Goal: Information Seeking & Learning: Learn about a topic

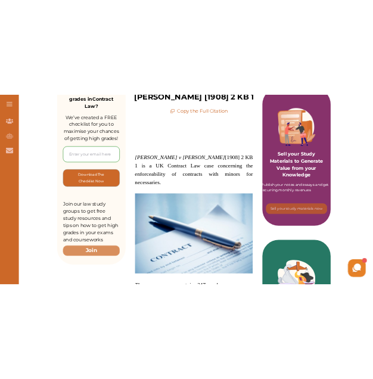
scroll to position [217, 0]
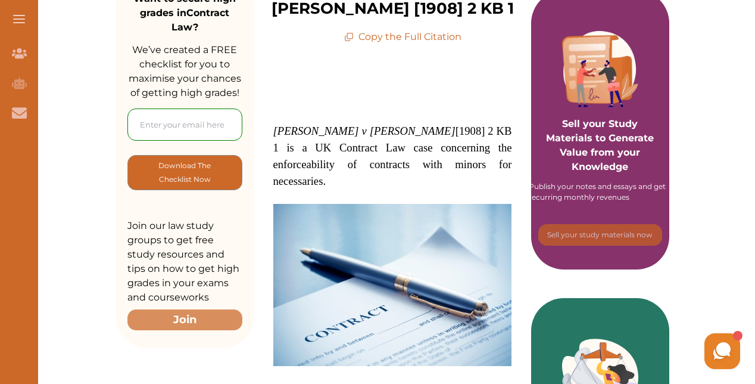
drag, startPoint x: 274, startPoint y: 103, endPoint x: 293, endPoint y: 102, distance: 19.1
click at [293, 125] on em "[PERSON_NAME] v [PERSON_NAME]" at bounding box center [364, 131] width 182 height 13
click at [385, 74] on div "We do not allow selecting and copying of our content. You can get our subscript…" at bounding box center [377, 192] width 755 height 384
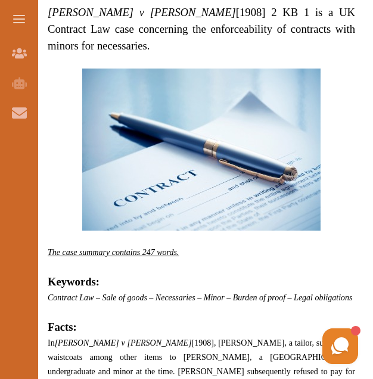
scroll to position [524, 0]
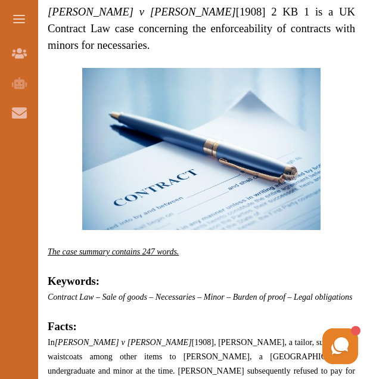
click at [280, 259] on p at bounding box center [201, 266] width 307 height 14
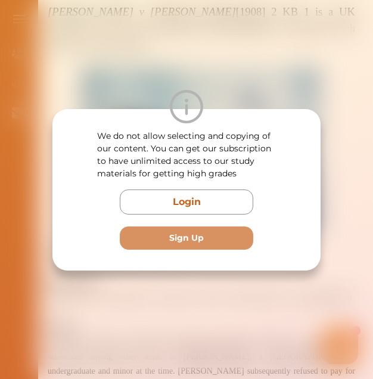
click at [297, 337] on div "We do not allow selecting and copying of our content. You can get our subscript…" at bounding box center [186, 189] width 373 height 379
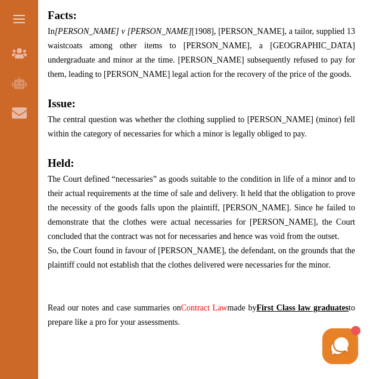
scroll to position [2700, 0]
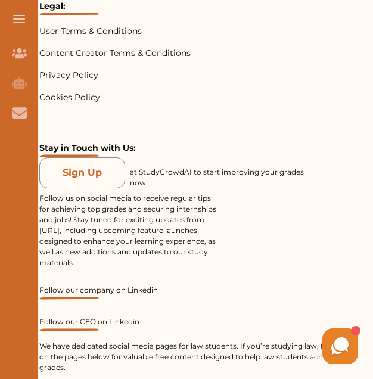
click at [249, 207] on div "Sign Up at StudyCrowdAI to start improving your grades now. Follow us on social…" at bounding box center [201, 265] width 324 height 216
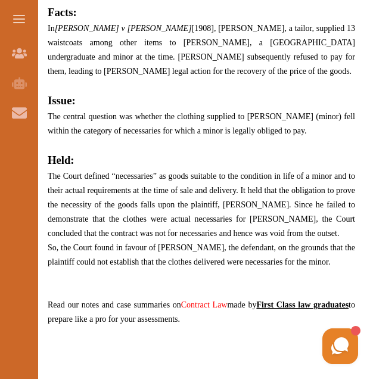
scroll to position [833, 0]
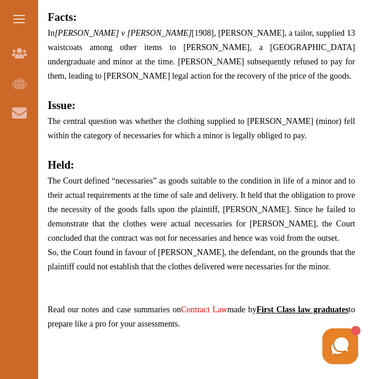
drag, startPoint x: 309, startPoint y: 247, endPoint x: 453, endPoint y: 254, distance: 144.3
